Goal: Task Accomplishment & Management: Use online tool/utility

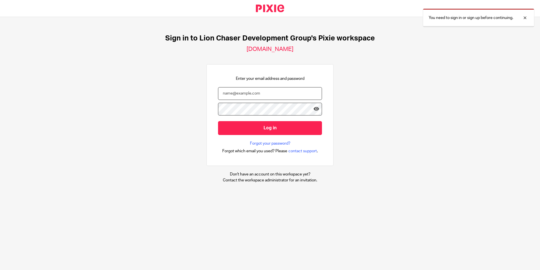
type input "apatten@lcdevgroup.com"
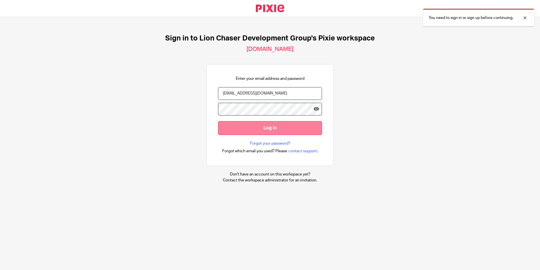
drag, startPoint x: 0, startPoint y: 0, endPoint x: 260, endPoint y: 130, distance: 290.7
click at [260, 130] on input "Log in" at bounding box center [270, 128] width 104 height 14
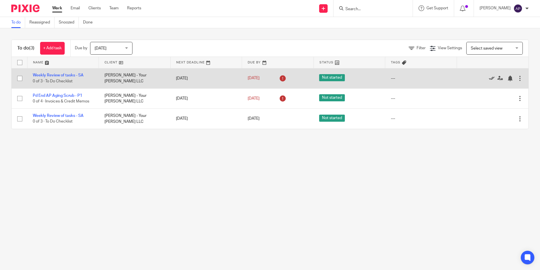
click at [489, 79] on icon at bounding box center [492, 78] width 6 height 6
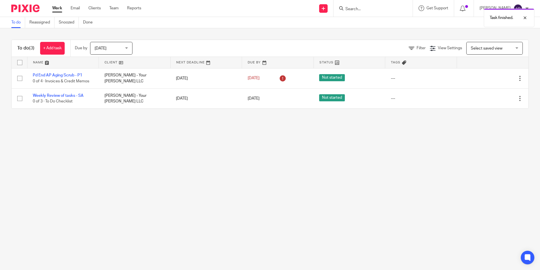
click at [489, 79] on icon at bounding box center [492, 78] width 6 height 6
